Goal: Task Accomplishment & Management: Manage account settings

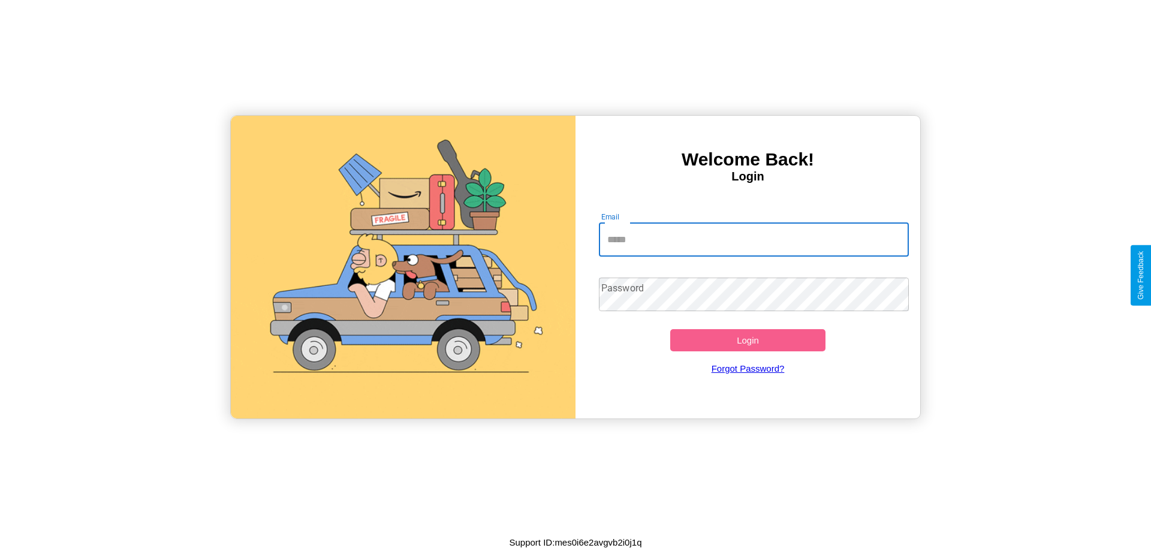
click at [754, 239] on input "Email" at bounding box center [754, 240] width 311 height 34
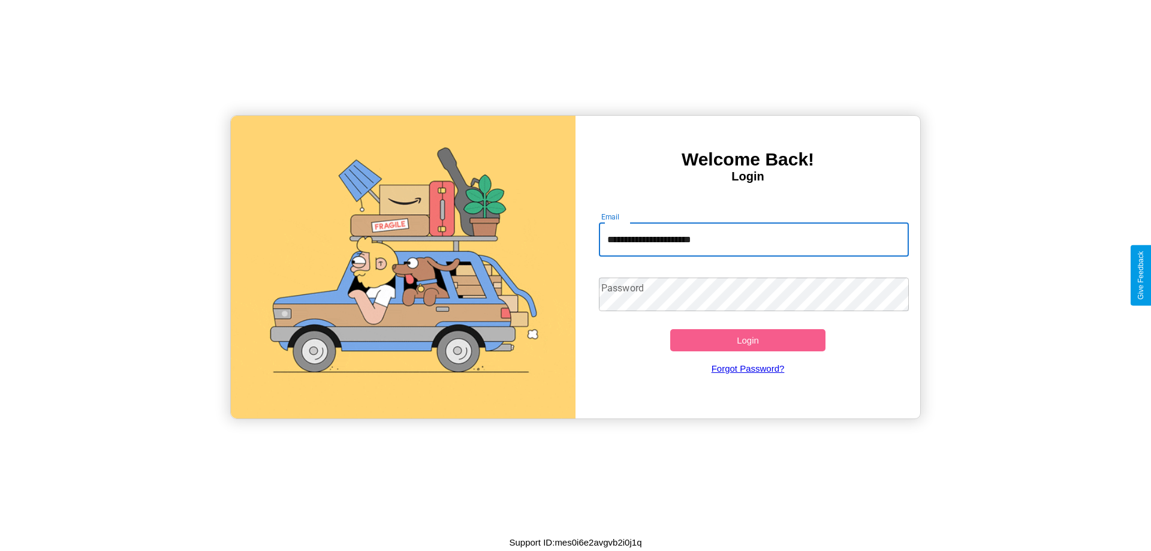
type input "**********"
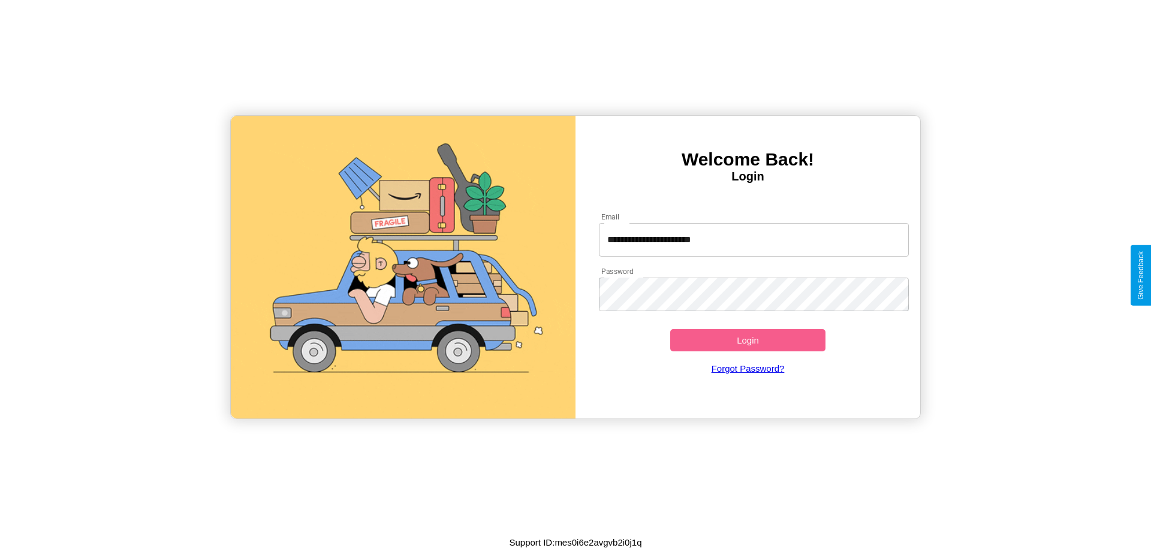
click at [748, 340] on button "Login" at bounding box center [747, 340] width 155 height 22
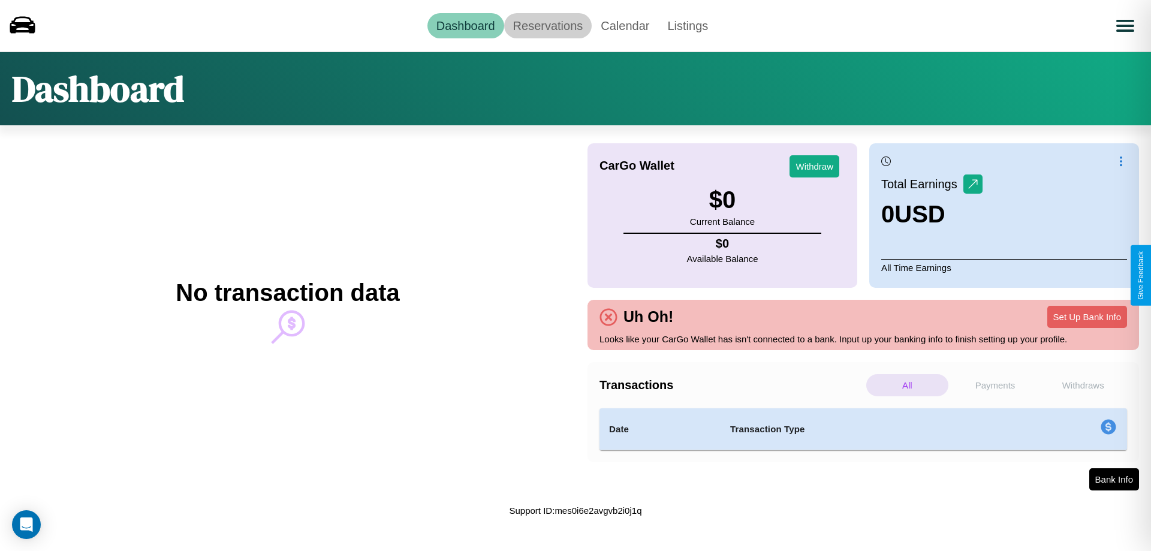
click at [547, 25] on link "Reservations" at bounding box center [548, 25] width 88 height 25
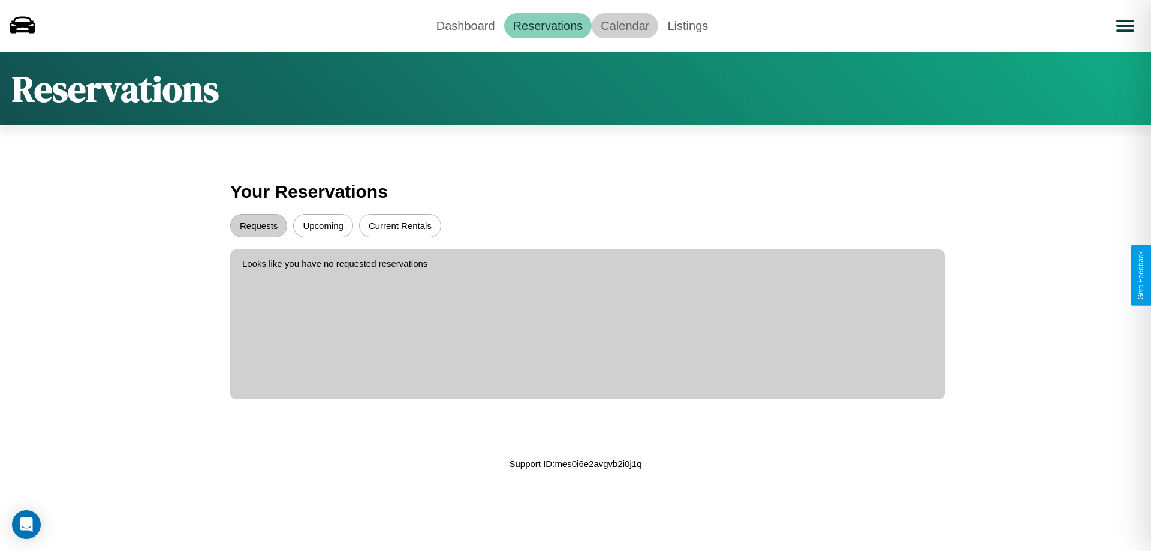
click at [625, 25] on link "Calendar" at bounding box center [625, 25] width 67 height 25
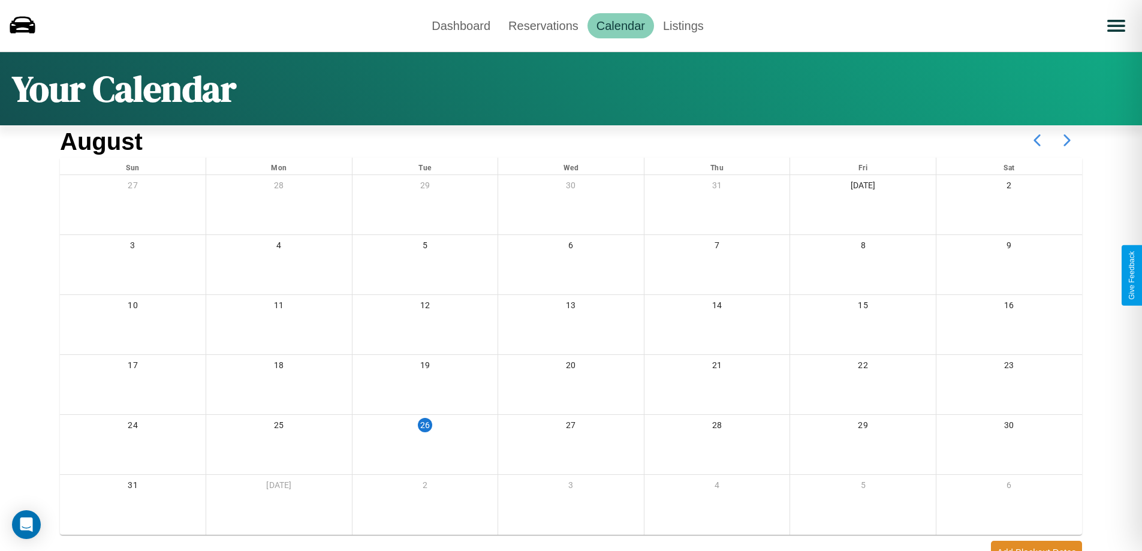
click at [1067, 140] on icon at bounding box center [1067, 140] width 30 height 30
